Goal: Navigation & Orientation: Find specific page/section

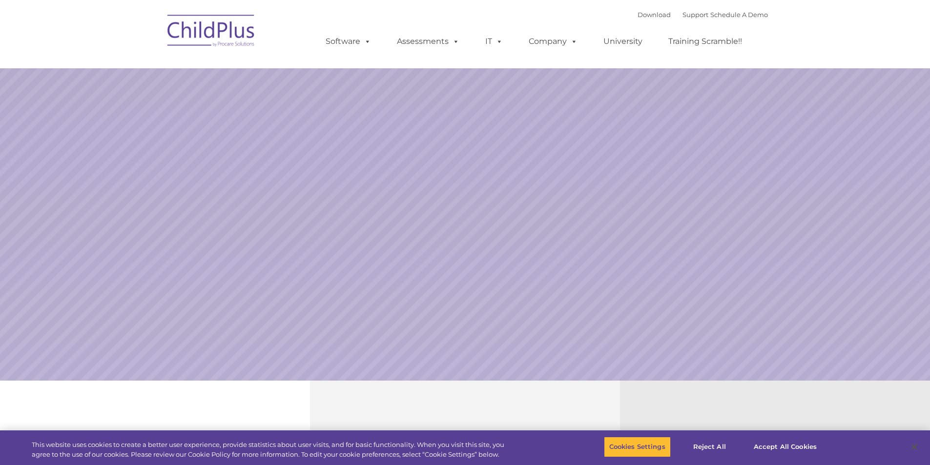
select select "MEDIUM"
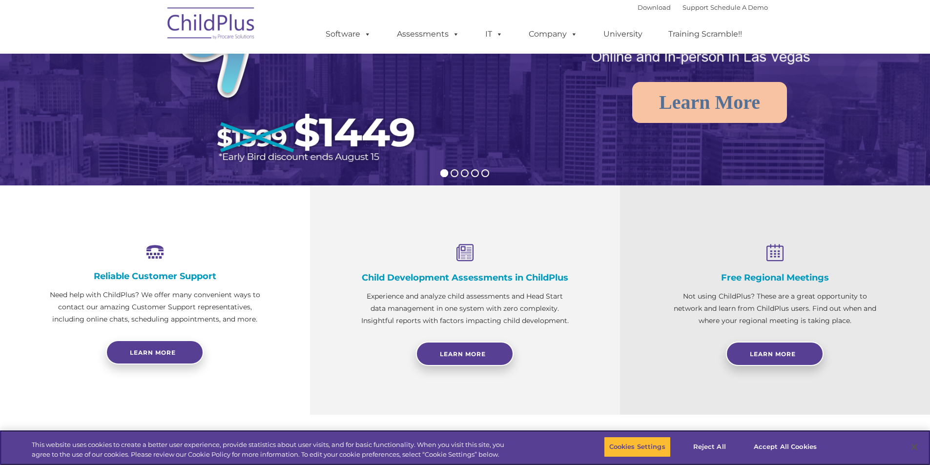
scroll to position [283, 0]
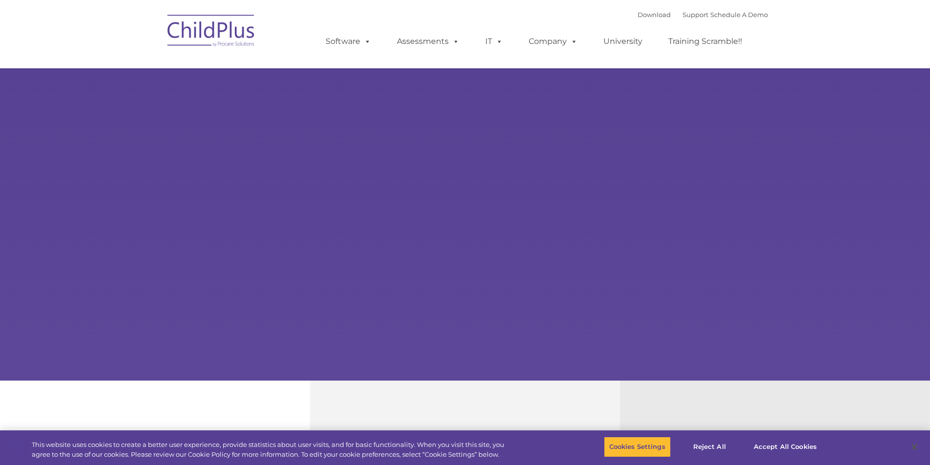
select select "MEDIUM"
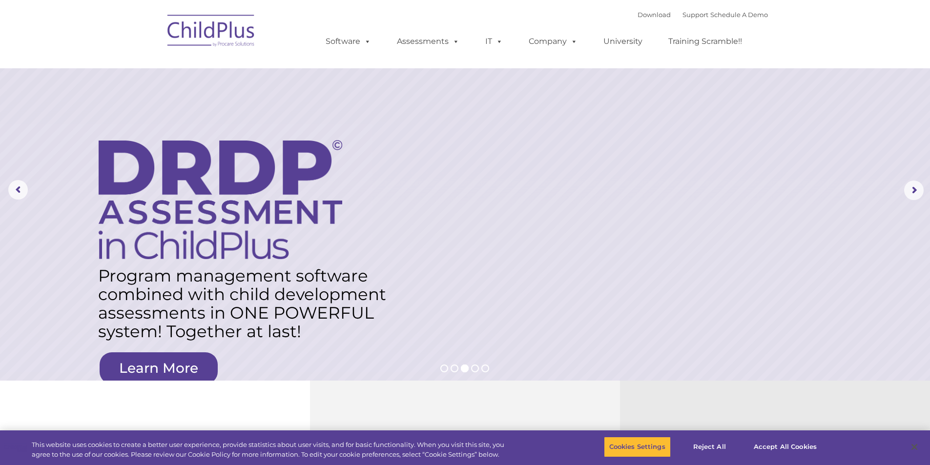
click at [229, 35] on img at bounding box center [212, 32] width 98 height 49
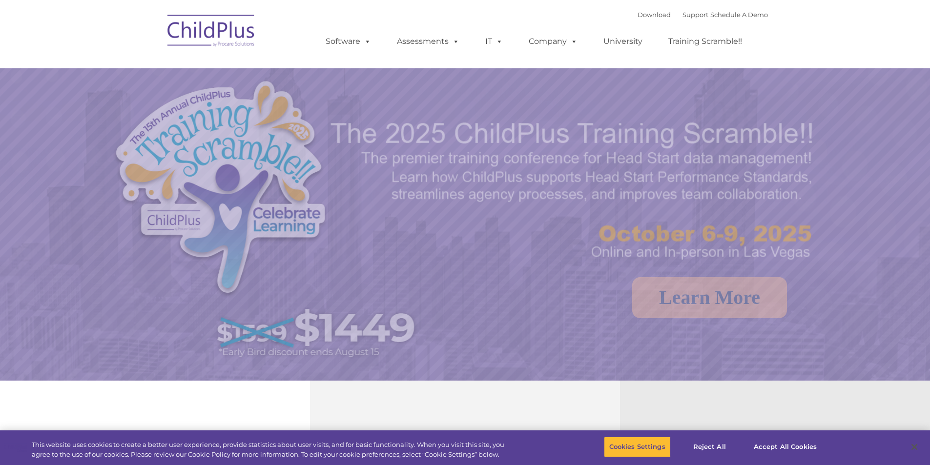
select select "MEDIUM"
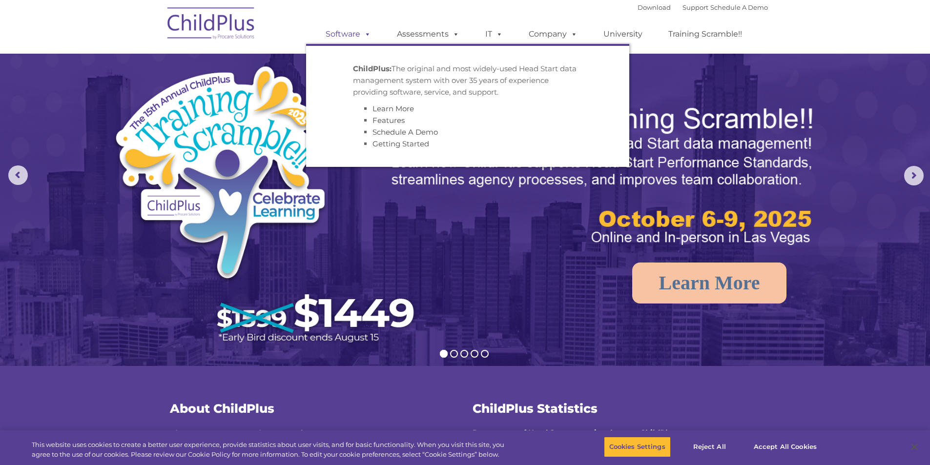
click at [344, 33] on link "Software" at bounding box center [348, 34] width 65 height 20
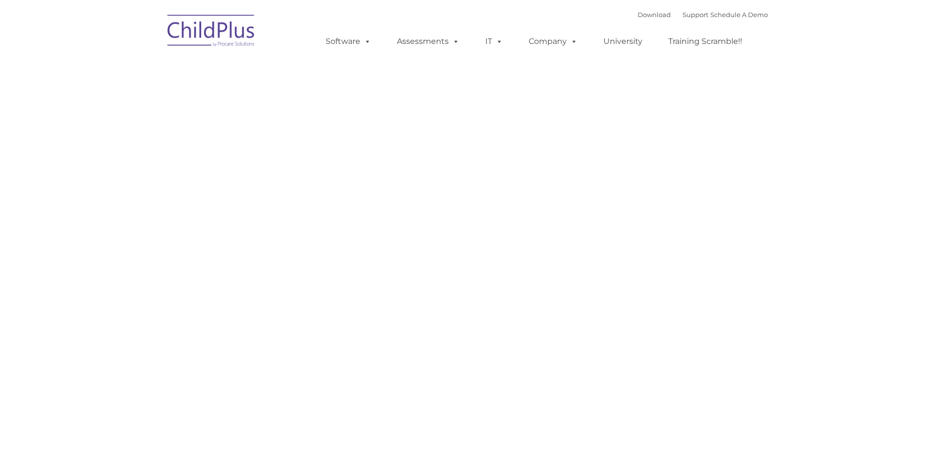
type input ""
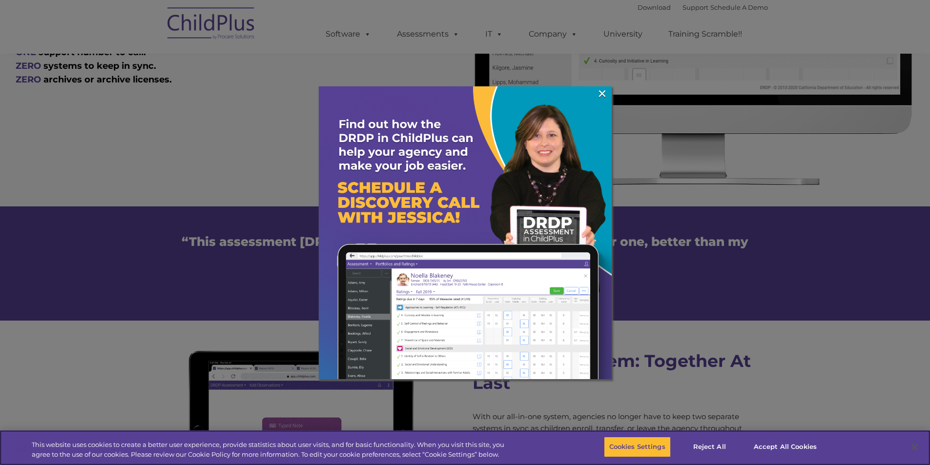
scroll to position [628, 0]
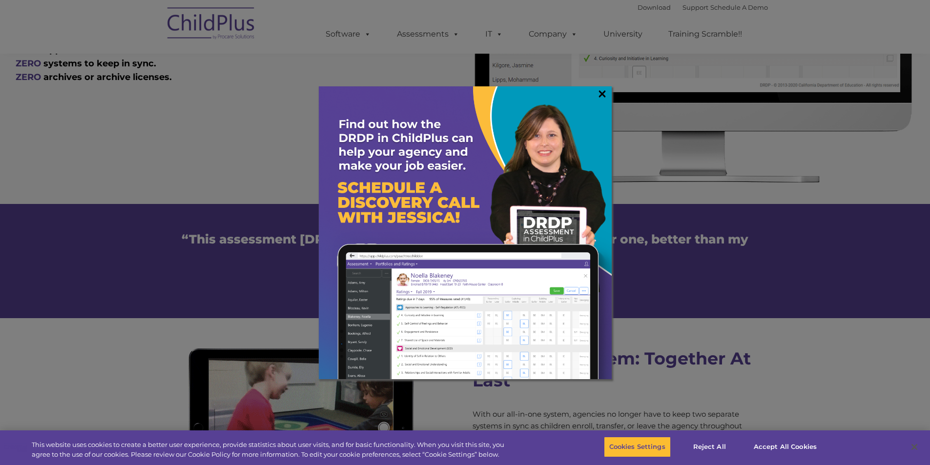
click at [604, 91] on link "×" at bounding box center [602, 94] width 11 height 10
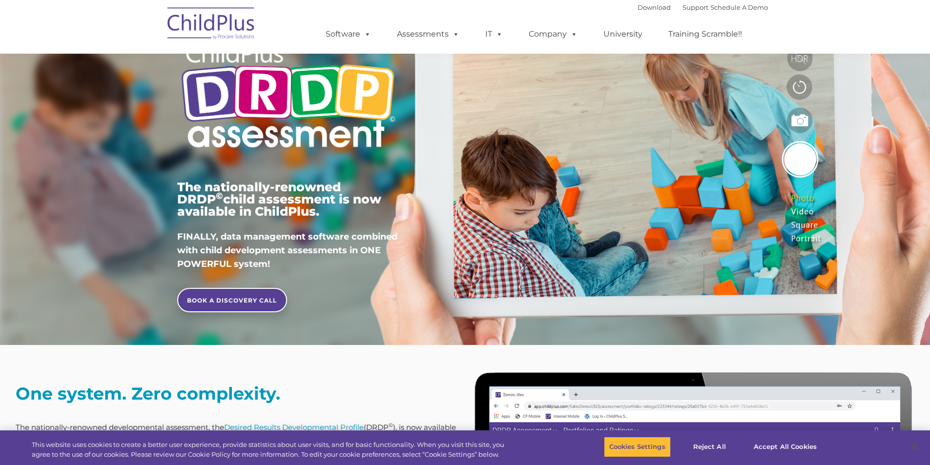
scroll to position [0, 0]
